Goal: Contribute content

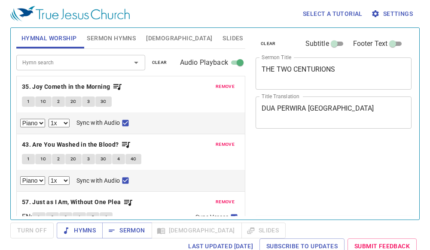
select select "1"
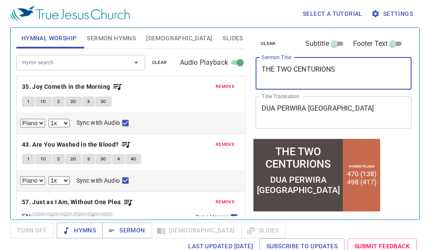
drag, startPoint x: 350, startPoint y: 71, endPoint x: 178, endPoint y: 70, distance: 172.3
click at [178, 70] on div "Hymnal Worship Sermon Hymns [DEMOGRAPHIC_DATA] Slides Hymn search Hymn search c…" at bounding box center [215, 120] width 404 height 192
type textarea "STAGES OF FAITH"
click at [348, 108] on textarea "DUA PERWIRA [GEOGRAPHIC_DATA]" at bounding box center [334, 112] width 144 height 16
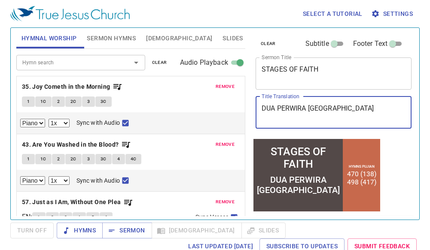
drag, startPoint x: 349, startPoint y: 109, endPoint x: 201, endPoint y: 110, distance: 148.2
click at [201, 110] on div "Hymnal Worship Sermon Hymns [DEMOGRAPHIC_DATA] Slides Hymn search Hymn search c…" at bounding box center [215, 120] width 404 height 192
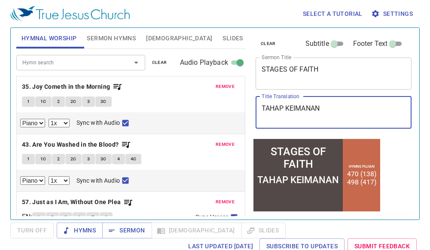
type textarea "TAHAP KEIMANAN"
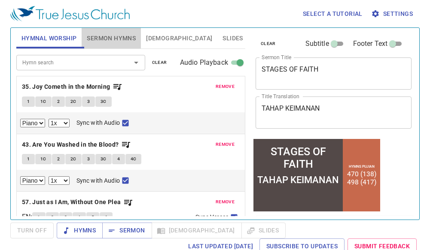
click at [118, 35] on span "Sermon Hymns" at bounding box center [111, 38] width 49 height 11
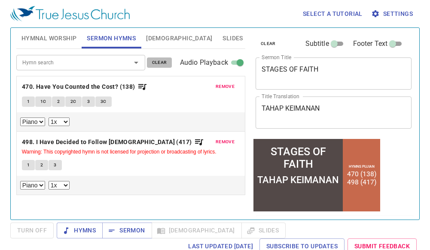
click at [163, 63] on span "clear" at bounding box center [159, 63] width 15 height 8
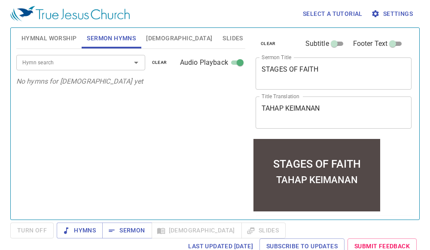
click at [67, 64] on input "Hymn search" at bounding box center [68, 63] width 98 height 10
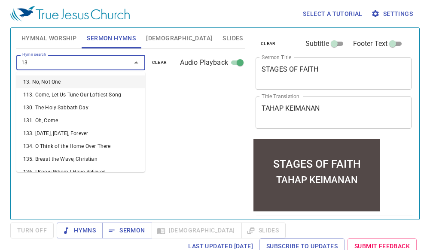
type input "138"
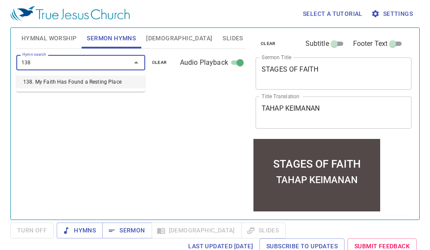
click at [71, 78] on li "138. My Faith Has Found a Resting Place" at bounding box center [80, 82] width 129 height 13
select select "1"
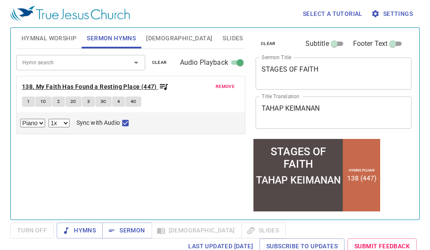
click at [44, 85] on b "138. My Faith Has Found a Resting Place (447)" at bounding box center [89, 87] width 135 height 11
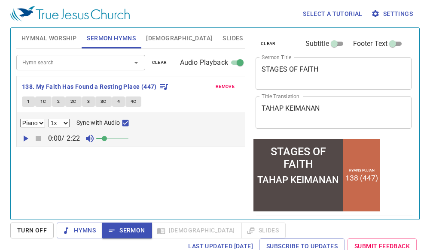
click at [32, 159] on div "Hymn search Hymn search clear Audio Playback remove 138. My Faith Has Found a R…" at bounding box center [130, 131] width 229 height 164
click at [24, 138] on icon "button" at bounding box center [26, 139] width 5 height 6
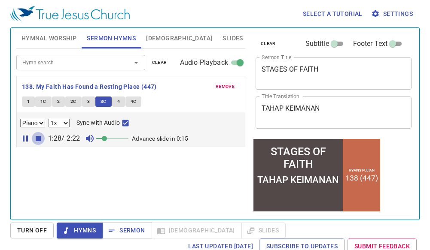
click at [37, 139] on icon "button" at bounding box center [38, 138] width 5 height 5
click at [161, 62] on span "clear" at bounding box center [159, 63] width 15 height 8
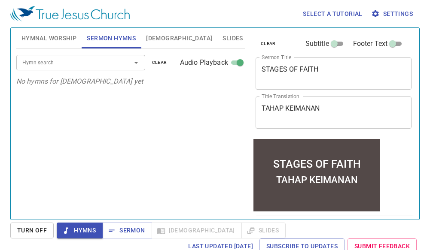
click at [91, 68] on div "Hymn search" at bounding box center [80, 62] width 129 height 15
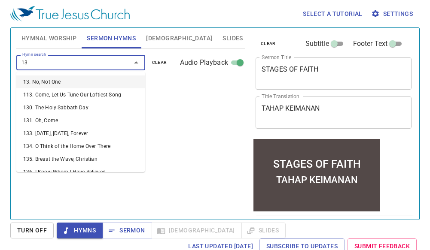
type input "131"
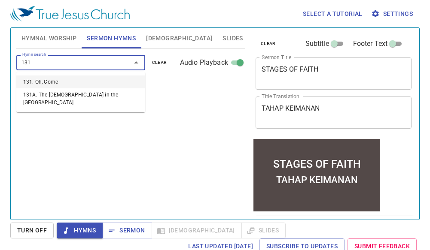
click at [51, 82] on li "131. Oh, Come" at bounding box center [80, 82] width 129 height 13
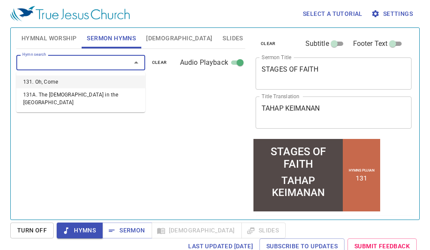
select select "1"
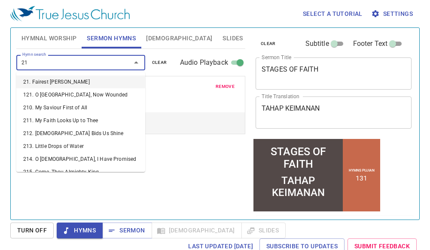
type input "211"
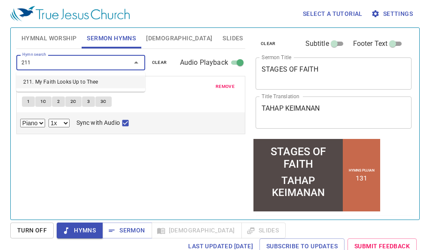
click at [83, 82] on li "211. My Faith Looks Up to Thee" at bounding box center [80, 82] width 129 height 13
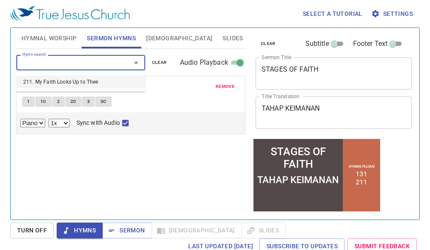
select select "1"
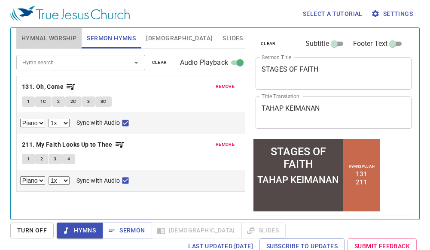
click at [49, 37] on span "Hymnal Worship" at bounding box center [48, 38] width 55 height 11
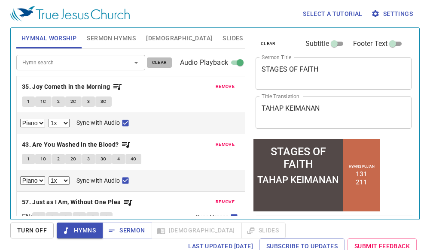
click at [160, 60] on span "clear" at bounding box center [159, 63] width 15 height 8
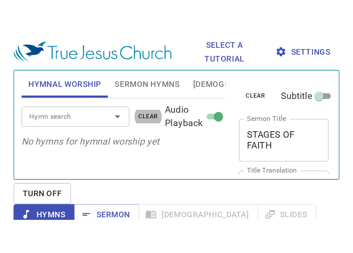
scroll to position [4, 0]
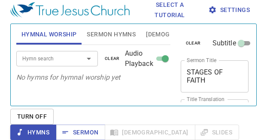
click at [115, 97] on div "Hymn search Hymn search clear Audio Playback No hymns for hymnal worship yet" at bounding box center [93, 72] width 154 height 54
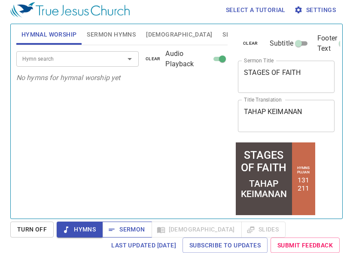
click at [126, 226] on span "Sermon" at bounding box center [127, 229] width 36 height 11
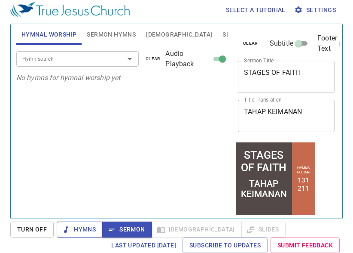
click at [86, 224] on span "Hymns" at bounding box center [80, 229] width 32 height 11
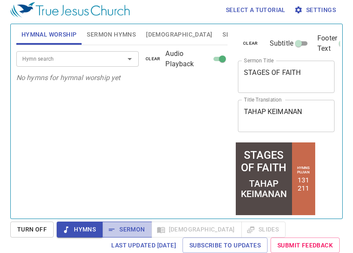
click at [123, 223] on button "Sermon" at bounding box center [126, 229] width 49 height 16
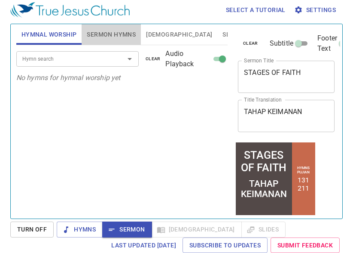
click at [107, 29] on span "Sermon Hymns" at bounding box center [111, 34] width 49 height 11
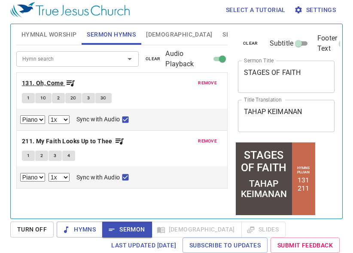
click at [54, 82] on b "131. Oh, Come" at bounding box center [43, 83] width 42 height 11
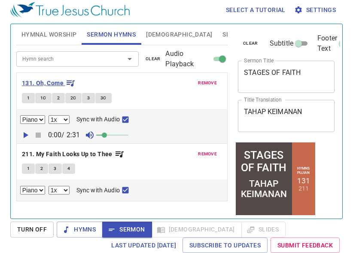
click at [54, 82] on b "131. Oh, Come" at bounding box center [43, 83] width 42 height 11
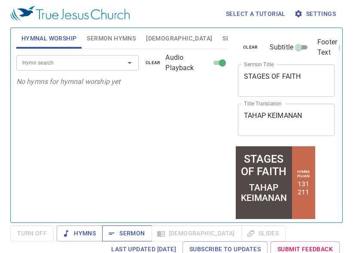
click at [136, 229] on span "Sermon" at bounding box center [127, 233] width 36 height 11
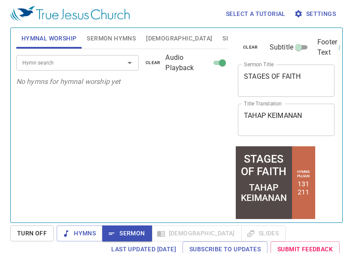
click at [73, 67] on input "Hymn search" at bounding box center [65, 63] width 92 height 10
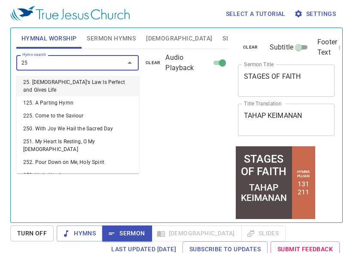
type input "257"
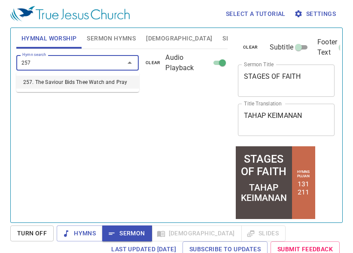
click at [53, 79] on li "257. The Saviour Bids Thee Watch and Pray" at bounding box center [77, 82] width 123 height 13
select select "1"
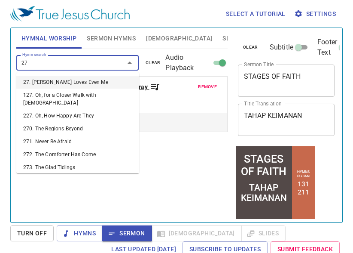
type input "275"
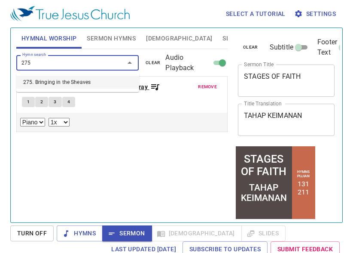
click at [50, 82] on li "275. Bringing in the Sheaves" at bounding box center [77, 82] width 123 height 13
select select "1"
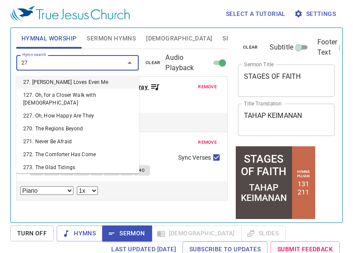
type input "277"
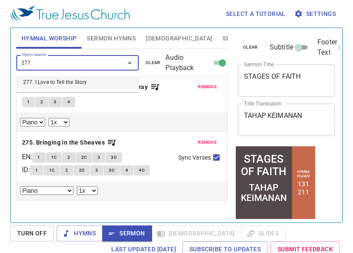
click at [48, 82] on li "277. I Love to Tell the Story" at bounding box center [77, 82] width 123 height 13
select select "1"
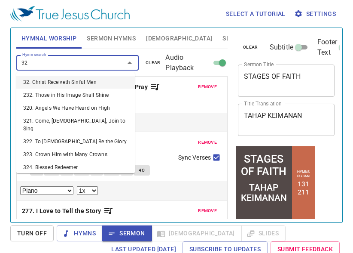
type input "325"
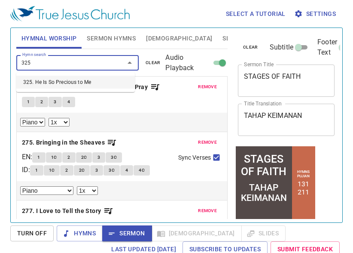
click at [48, 82] on li "325. He Is So Precious to Me" at bounding box center [75, 82] width 119 height 13
select select "1"
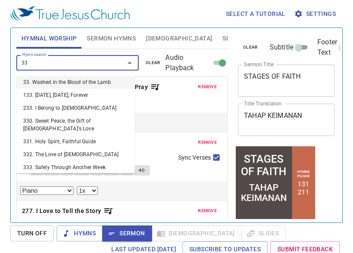
type input "330"
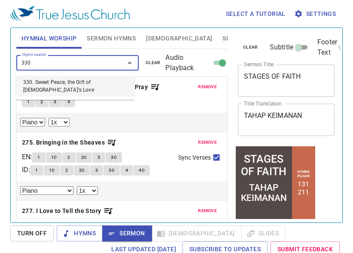
click at [78, 82] on li "330. Sweet Peace, the Gift of [DEMOGRAPHIC_DATA]'s Love" at bounding box center [75, 86] width 119 height 21
select select "1"
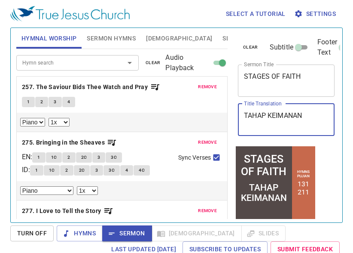
click at [251, 113] on textarea "TAHAP KEIMANAN" at bounding box center [286, 119] width 85 height 16
type textarea "PERINGKATKEIMANAN"
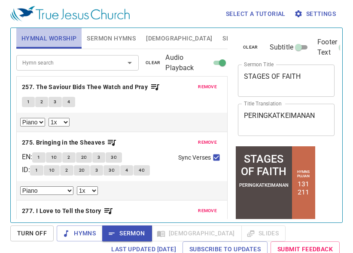
click at [48, 36] on span "Hymnal Worship" at bounding box center [48, 38] width 55 height 11
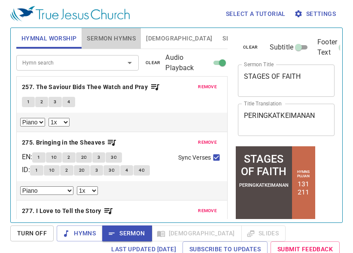
click at [97, 40] on span "Sermon Hymns" at bounding box center [111, 38] width 49 height 11
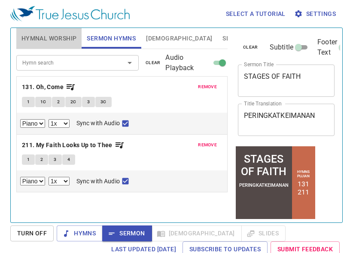
click at [25, 33] on span "Hymnal Worship" at bounding box center [48, 38] width 55 height 11
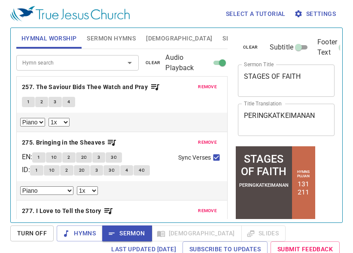
click at [259, 78] on textarea "STAGES OF FAITH" at bounding box center [286, 80] width 85 height 16
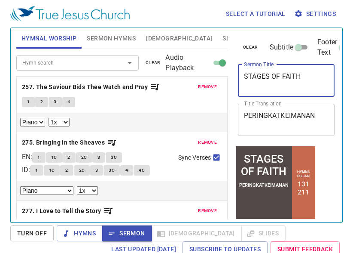
click at [259, 78] on textarea "STAGES OF FAITH" at bounding box center [286, 80] width 85 height 16
click at [258, 78] on textarea "STAGES OF FAITH" at bounding box center [286, 80] width 85 height 16
type textarea "LEVELS OF FAITH"
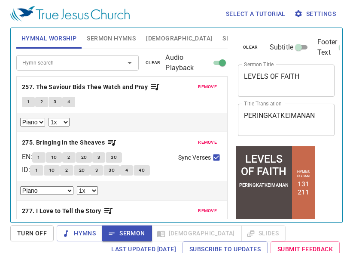
click at [214, 228] on div "Hymns Sermon Bible Slides" at bounding box center [171, 233] width 229 height 16
click at [87, 234] on span "Hymns" at bounding box center [80, 233] width 32 height 11
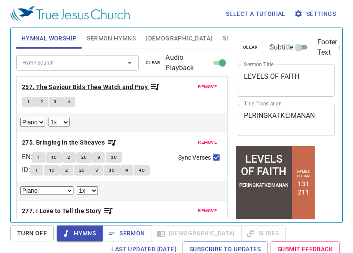
click at [45, 86] on b "257. The Saviour Bids Thee Watch and Pray" at bounding box center [85, 87] width 126 height 11
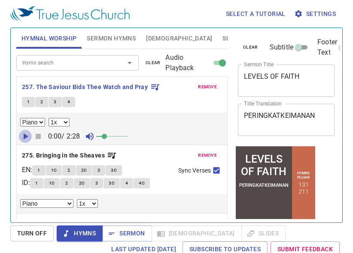
click at [25, 134] on icon "button" at bounding box center [26, 136] width 5 height 6
click at [72, 155] on b "275. Bringing in the Sheaves" at bounding box center [63, 155] width 83 height 11
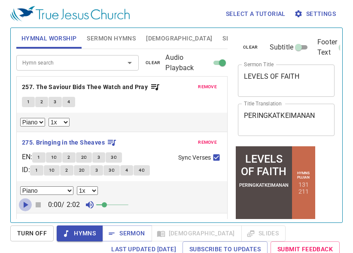
click at [27, 206] on icon "button" at bounding box center [25, 204] width 10 height 10
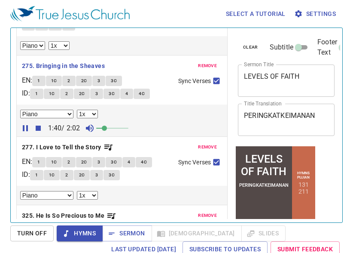
scroll to position [86, 0]
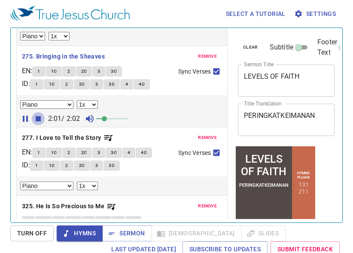
click at [40, 122] on icon "button" at bounding box center [38, 118] width 10 height 10
click at [43, 139] on b "277. I Love to Tell the Story" at bounding box center [61, 137] width 79 height 11
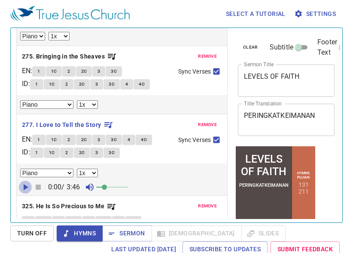
click at [23, 189] on icon "button" at bounding box center [25, 187] width 10 height 10
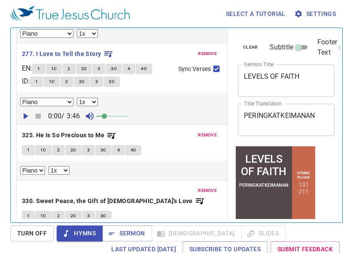
scroll to position [172, 0]
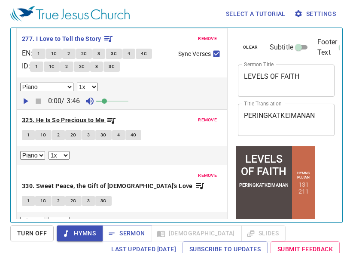
click at [57, 121] on b "325. He Is So Precious to Me" at bounding box center [63, 120] width 82 height 11
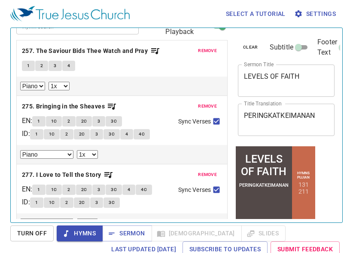
scroll to position [0, 0]
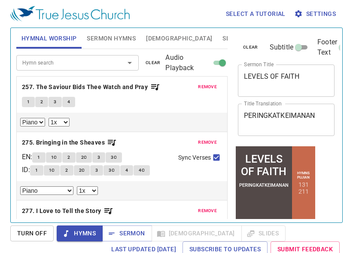
click at [108, 41] on span "Sermon Hymns" at bounding box center [111, 38] width 49 height 11
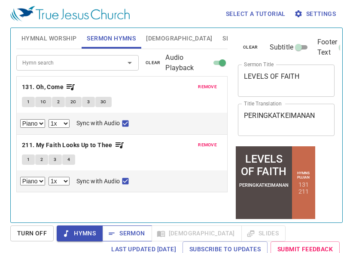
click at [122, 230] on span "Sermon" at bounding box center [127, 233] width 36 height 11
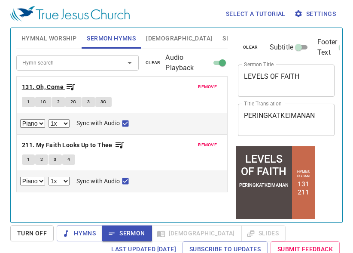
click at [38, 85] on b "131. Oh, Come" at bounding box center [43, 87] width 42 height 11
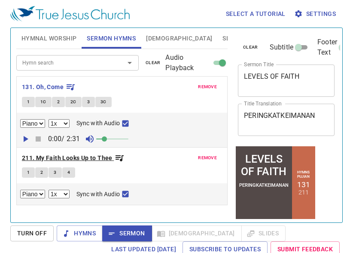
click at [75, 155] on b "211. My Faith Looks Up to Thee" at bounding box center [67, 157] width 91 height 11
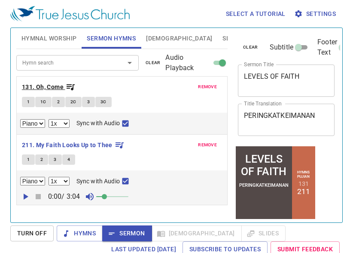
click at [49, 87] on b "131. Oh, Come" at bounding box center [43, 87] width 42 height 11
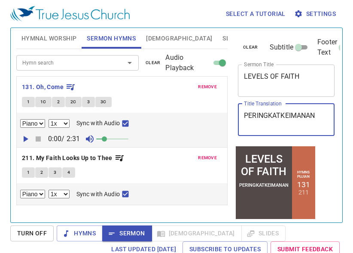
click at [279, 113] on textarea "PERINGKATKEIMANAN" at bounding box center [286, 119] width 85 height 16
type textarea "PERINGKAT KEIMANAN"
click at [131, 234] on span "Sermon" at bounding box center [127, 233] width 36 height 11
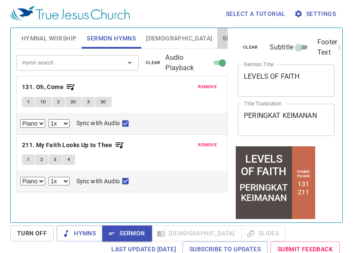
click at [223, 41] on span "Slides" at bounding box center [233, 38] width 20 height 11
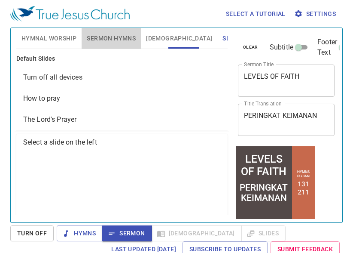
click at [126, 34] on span "Sermon Hymns" at bounding box center [111, 38] width 49 height 11
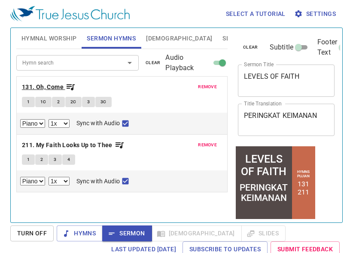
click at [47, 86] on b "131. Oh, Come" at bounding box center [43, 87] width 42 height 11
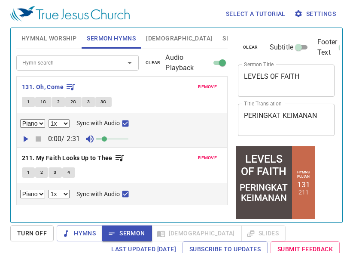
click at [22, 140] on icon "button" at bounding box center [25, 139] width 10 height 10
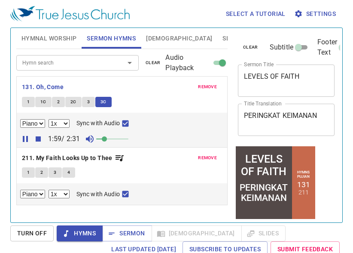
click at [36, 141] on div "remove 131. Oh, Come 1 1C 2 2C 3 3C Piano 0.6x 0.7x 0.8x 0.9x 1x 1.1x 1.2x 1.3x…" at bounding box center [121, 140] width 211 height 129
click at [137, 234] on span "Sermon" at bounding box center [127, 233] width 36 height 11
click at [40, 137] on icon "button" at bounding box center [38, 139] width 10 height 10
click at [129, 228] on span "Sermon" at bounding box center [127, 233] width 36 height 11
